Goal: Task Accomplishment & Management: Manage account settings

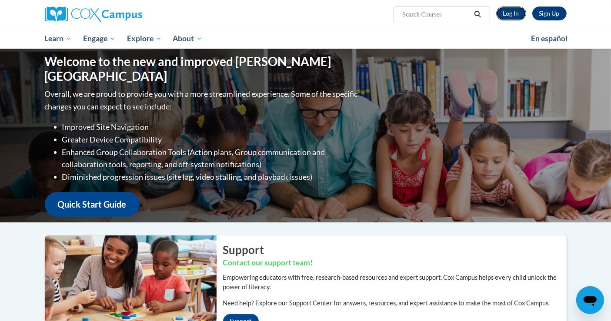
click at [514, 18] on link "Log In" at bounding box center [511, 14] width 30 height 14
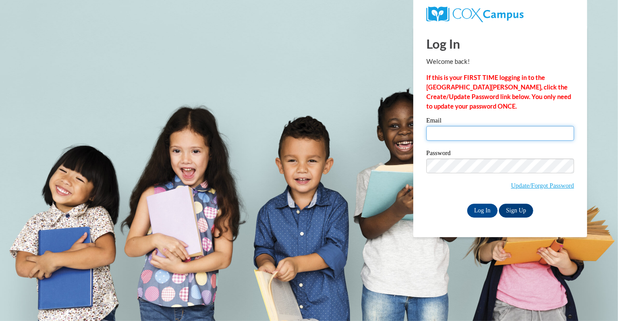
type input "smurillo@atlantaspeechschool.org"
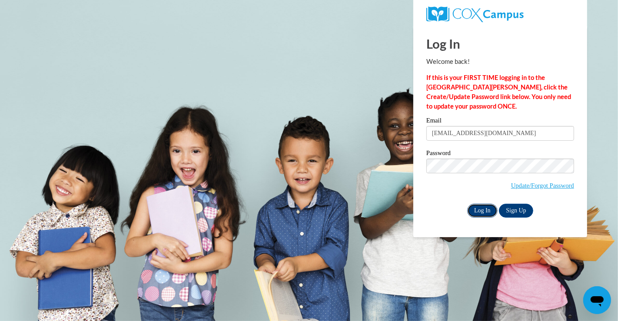
click at [484, 212] on input "Log In" at bounding box center [483, 211] width 30 height 14
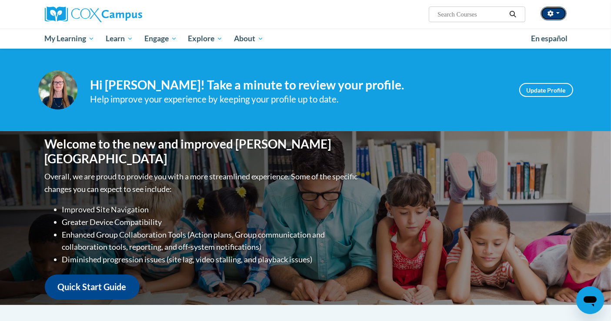
click at [558, 14] on span "button" at bounding box center [557, 13] width 3 height 2
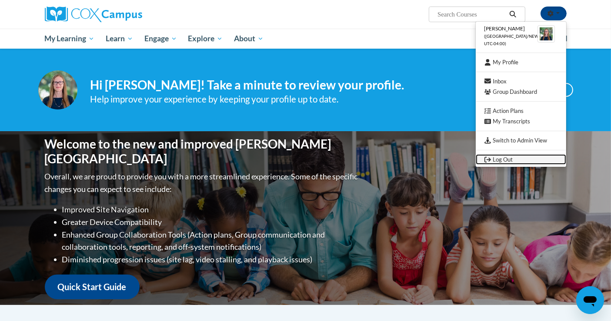
click at [511, 162] on link "Log Out" at bounding box center [521, 159] width 90 height 11
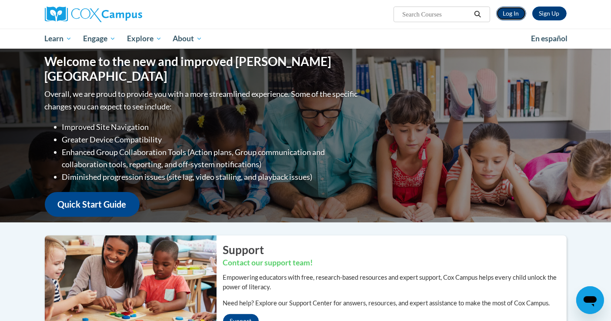
click at [521, 14] on link "Log In" at bounding box center [511, 14] width 30 height 14
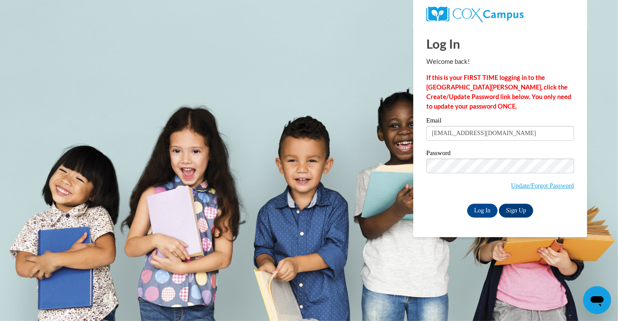
click at [532, 135] on input "[EMAIL_ADDRESS][DOMAIN_NAME]" at bounding box center [501, 133] width 148 height 15
type input "[EMAIL_ADDRESS][DOMAIN_NAME]"
click at [482, 213] on input "Log In" at bounding box center [483, 211] width 30 height 14
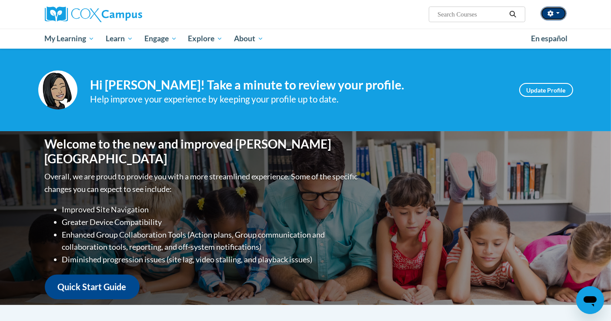
click at [562, 14] on button "button" at bounding box center [554, 14] width 26 height 14
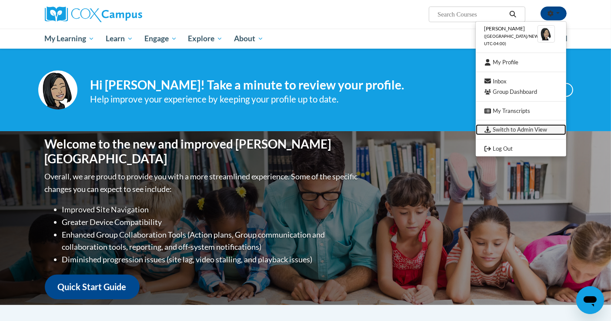
click at [531, 128] on link "Switch to Admin View" at bounding box center [521, 129] width 90 height 11
